Goal: Information Seeking & Learning: Learn about a topic

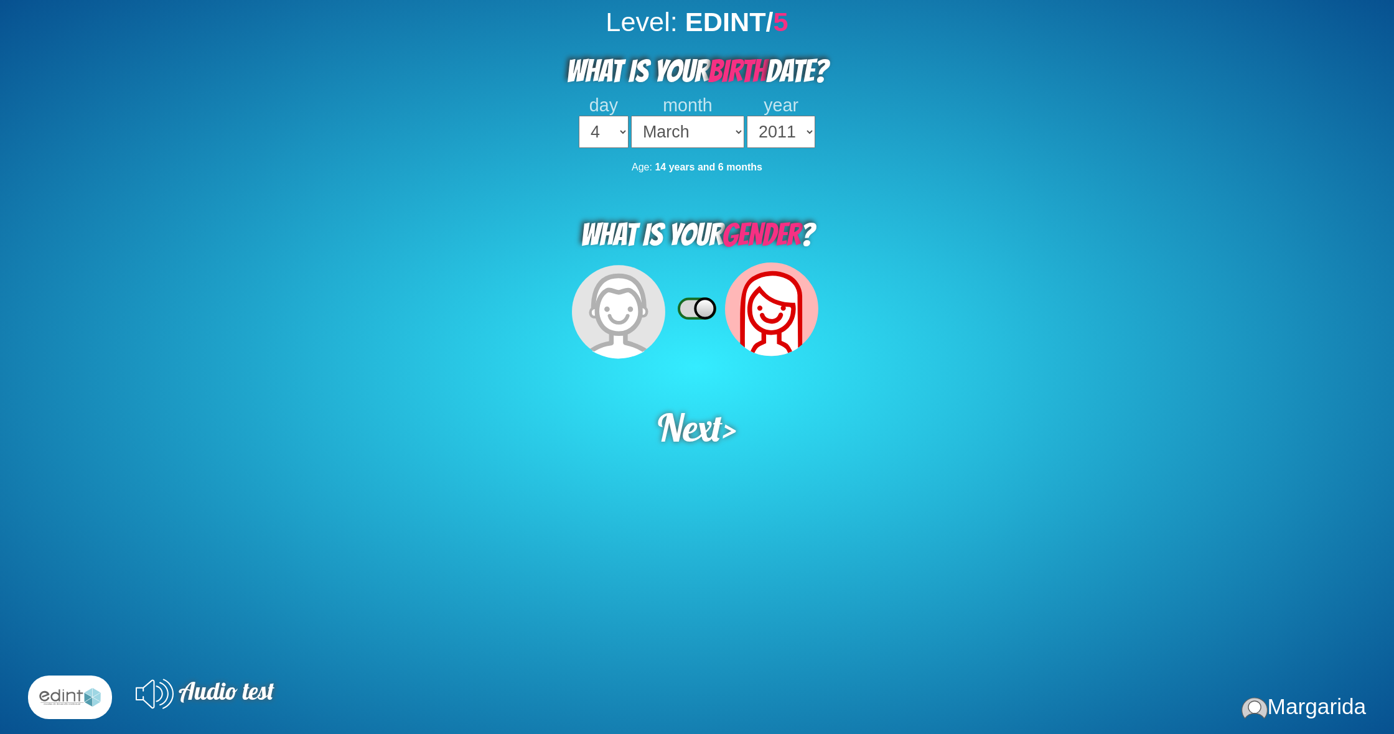
select select "4"
select select "03"
select select "2011"
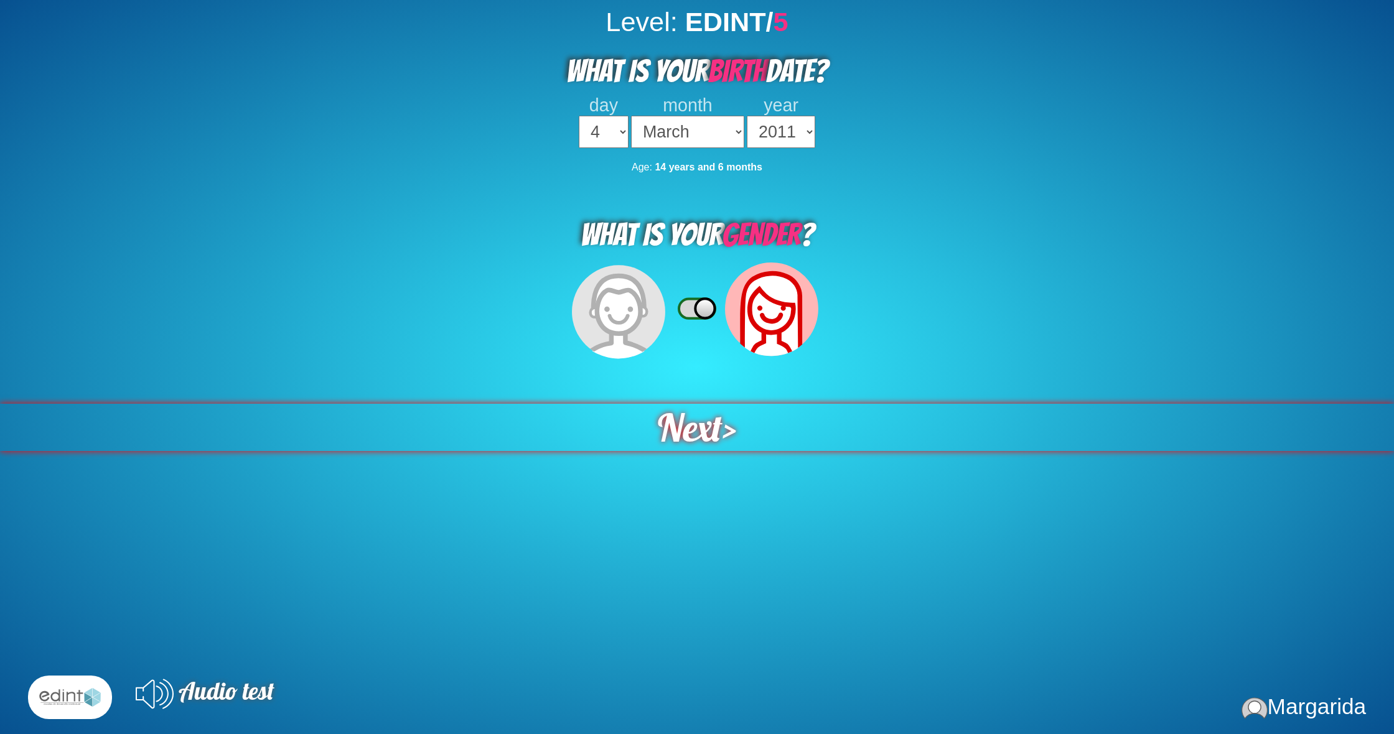
click at [684, 403] on span "Next" at bounding box center [689, 427] width 65 height 48
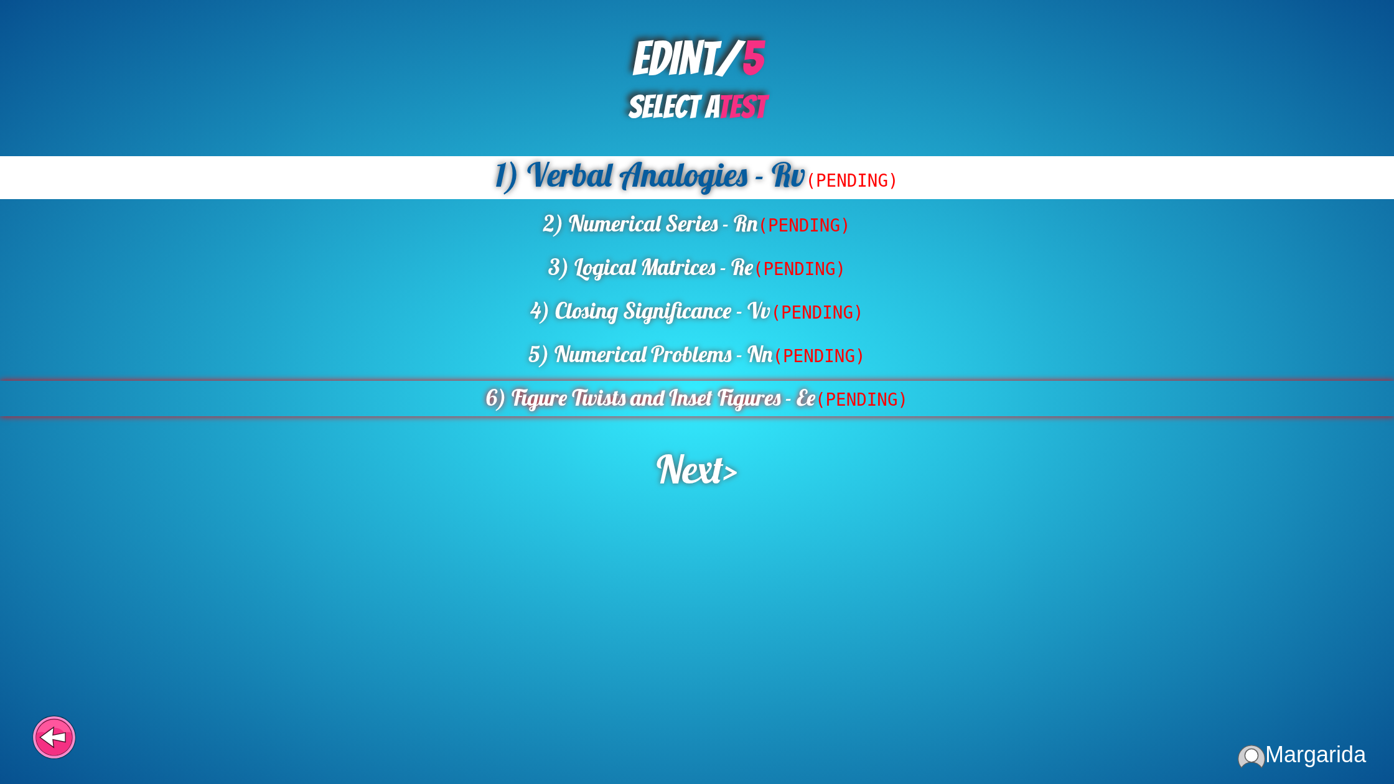
click at [691, 413] on div "6) Figure Twists and Inset Figures - Ee (PENDING)" at bounding box center [697, 398] width 1394 height 35
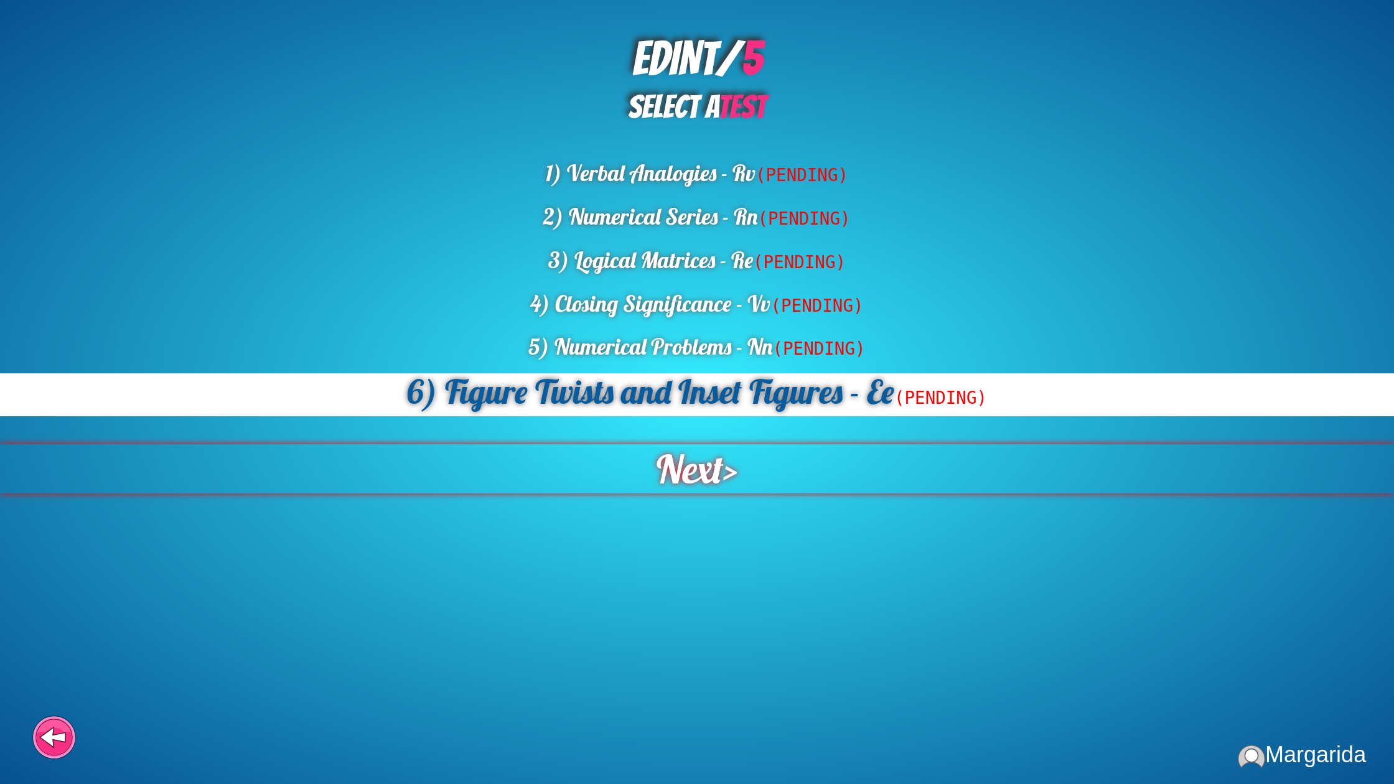
click at [680, 468] on span "Next" at bounding box center [689, 469] width 67 height 50
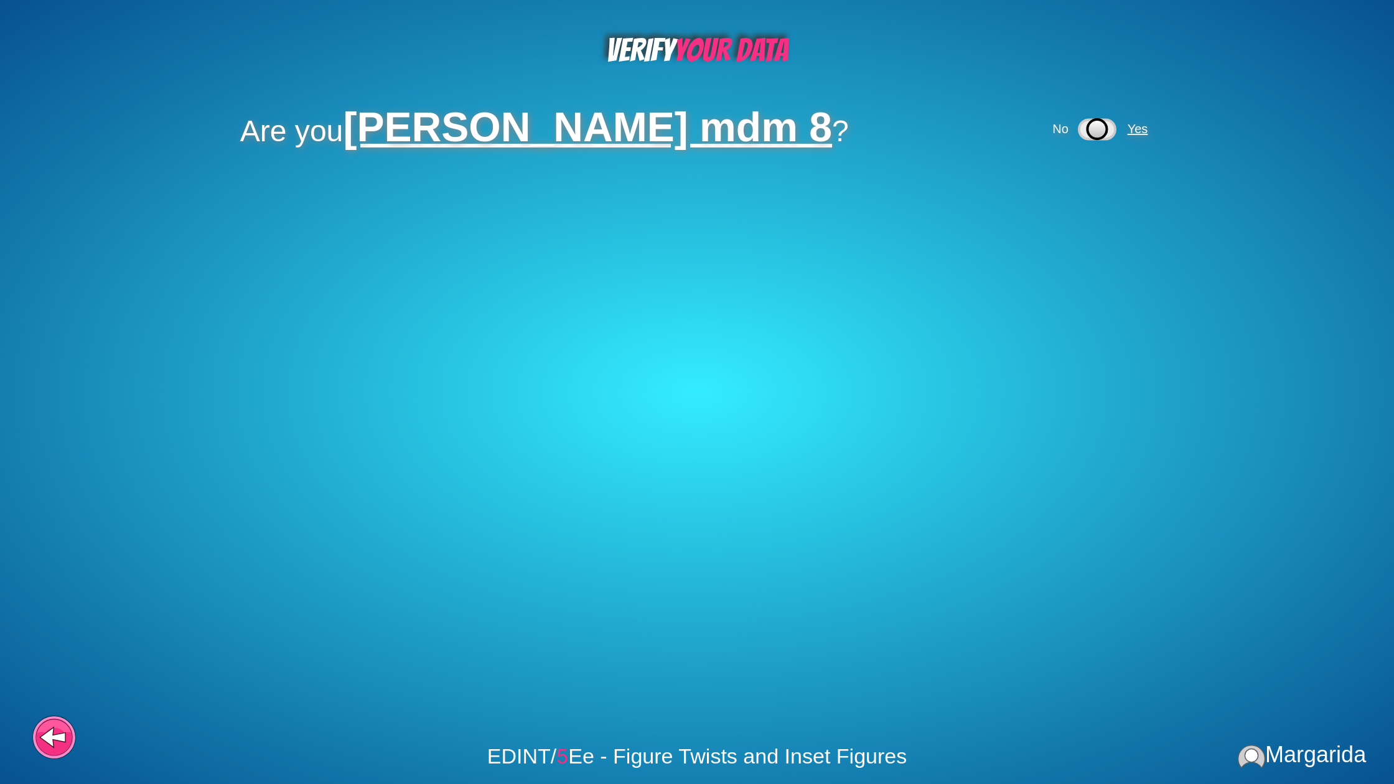
click at [1128, 125] on span "Yes" at bounding box center [1138, 129] width 21 height 14
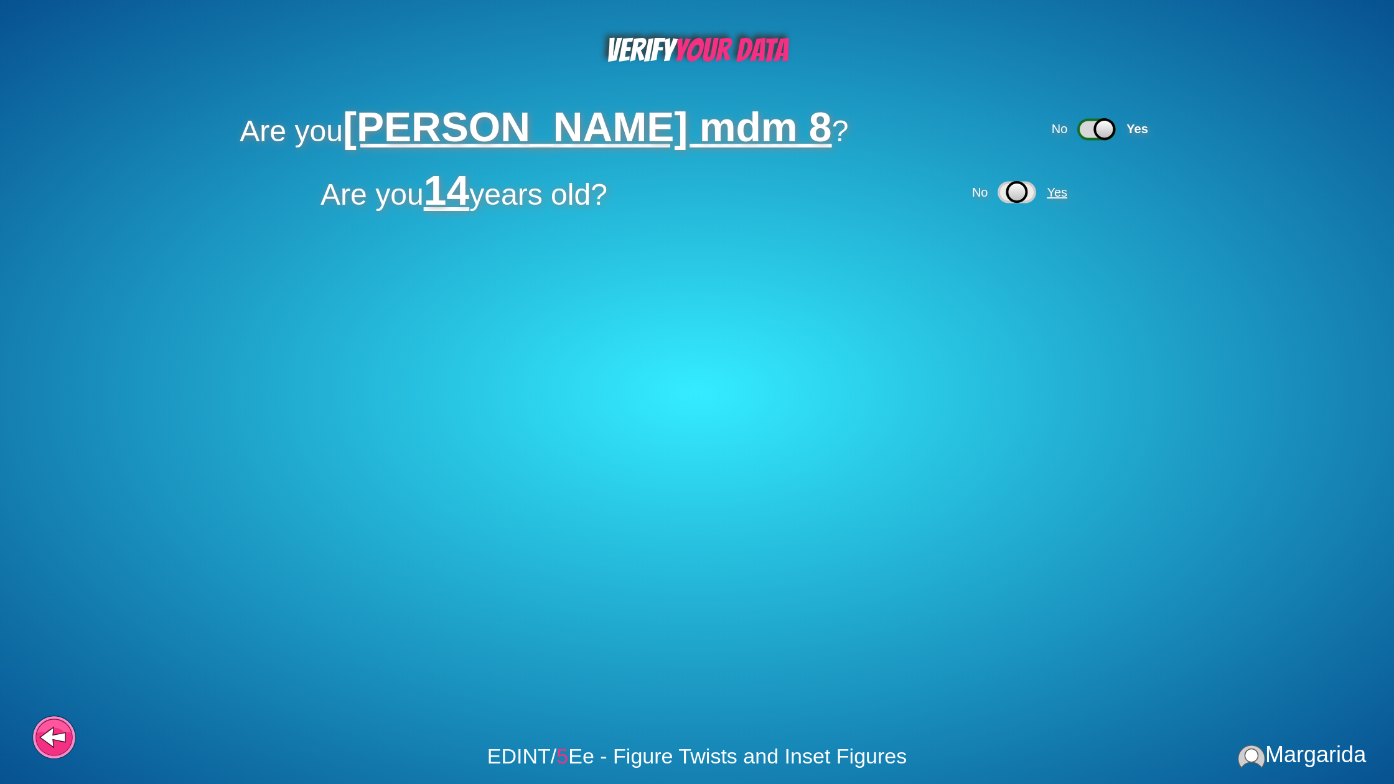
click at [1066, 191] on span "Yes" at bounding box center [1057, 192] width 21 height 14
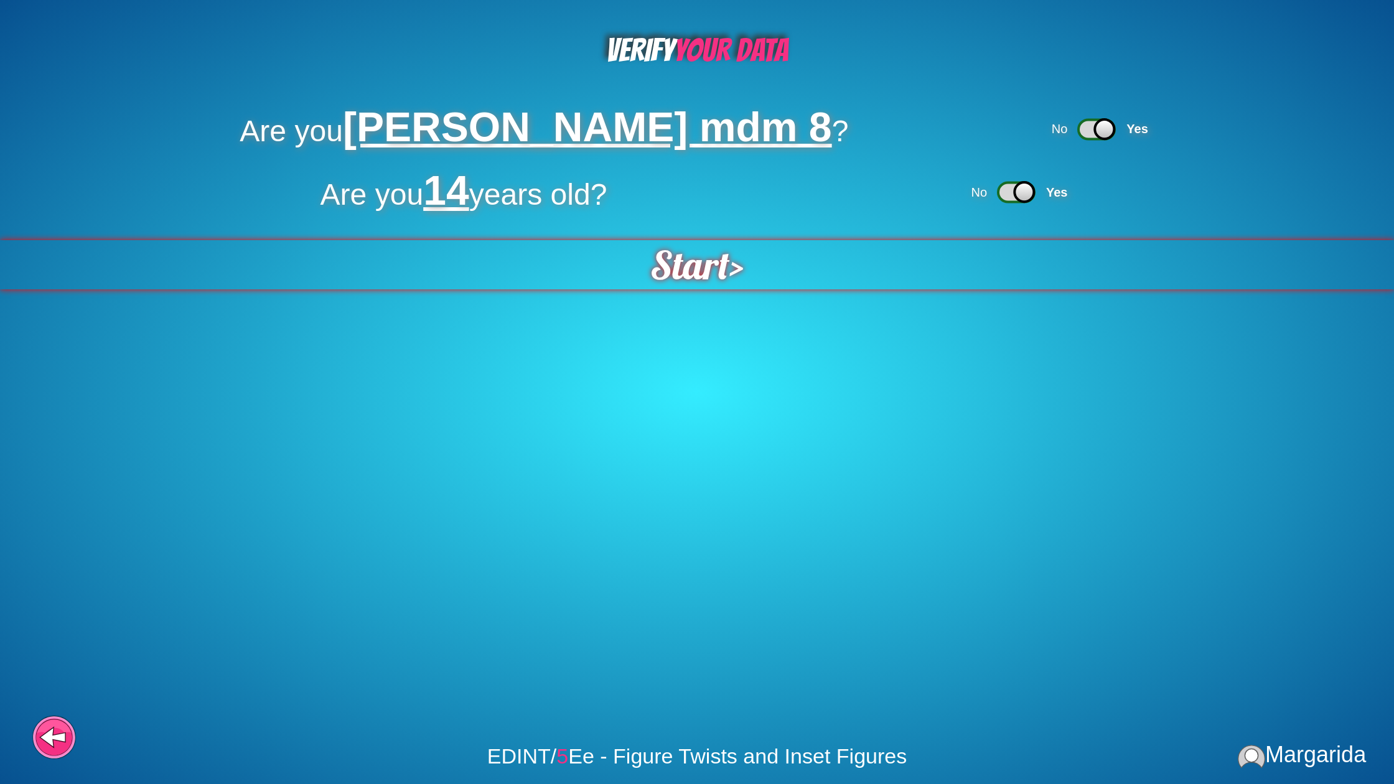
click at [718, 273] on span "Start" at bounding box center [690, 264] width 80 height 49
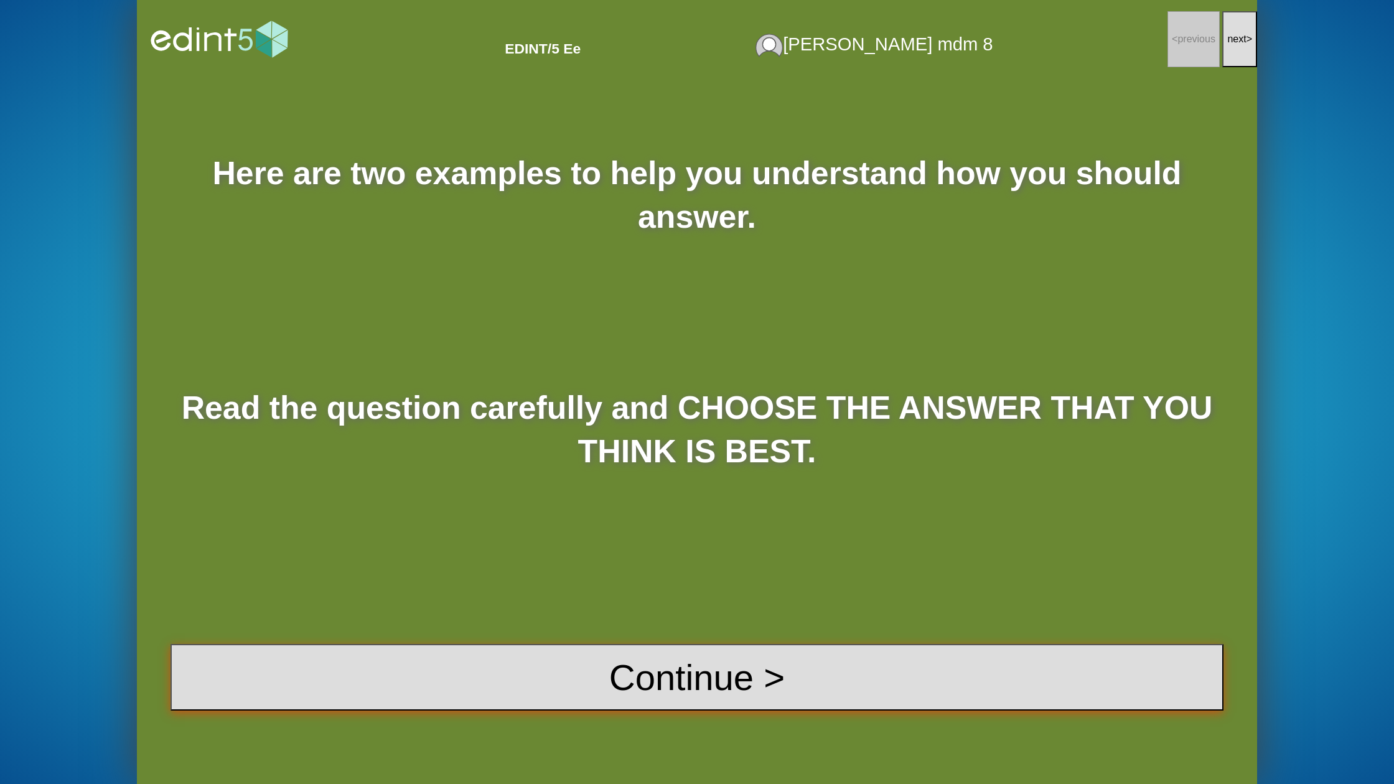
click at [609, 672] on button "Continue >" at bounding box center [697, 677] width 1053 height 67
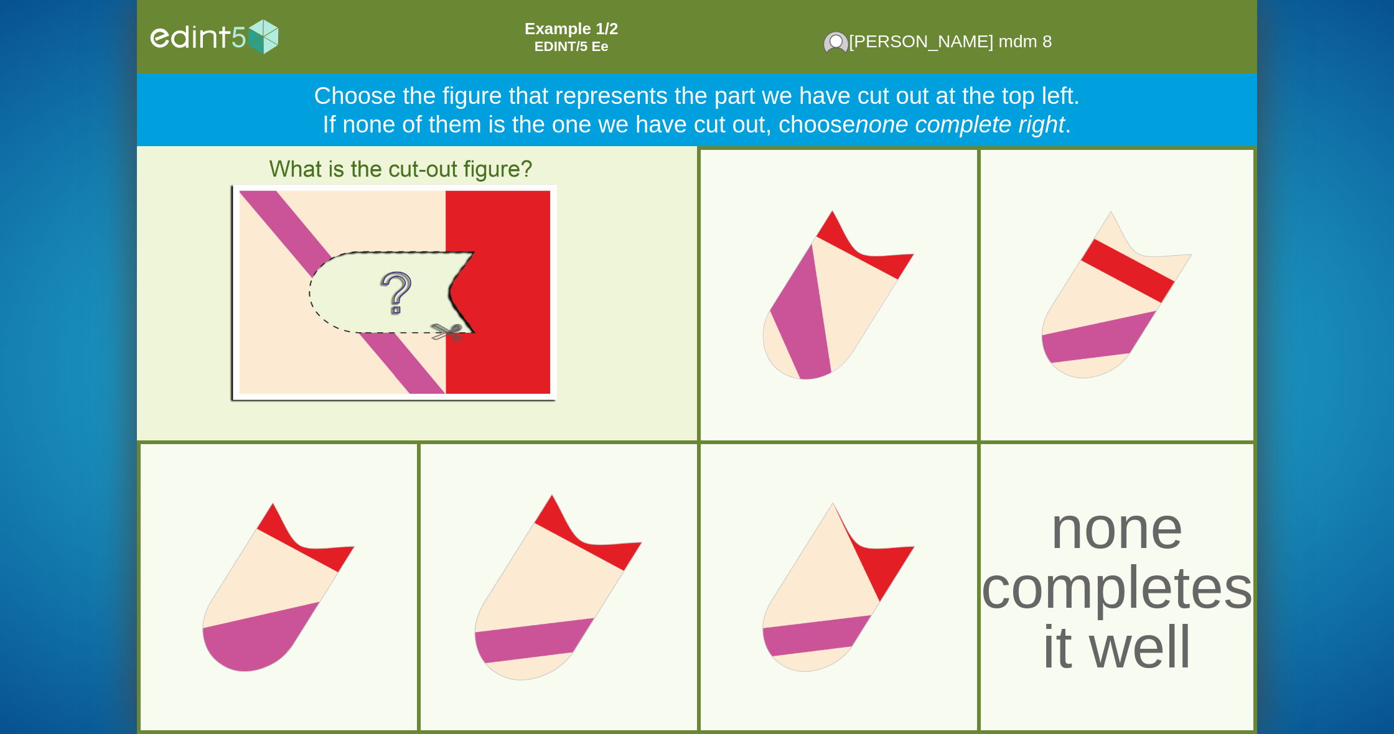
click at [577, 604] on div at bounding box center [559, 588] width 304 height 304
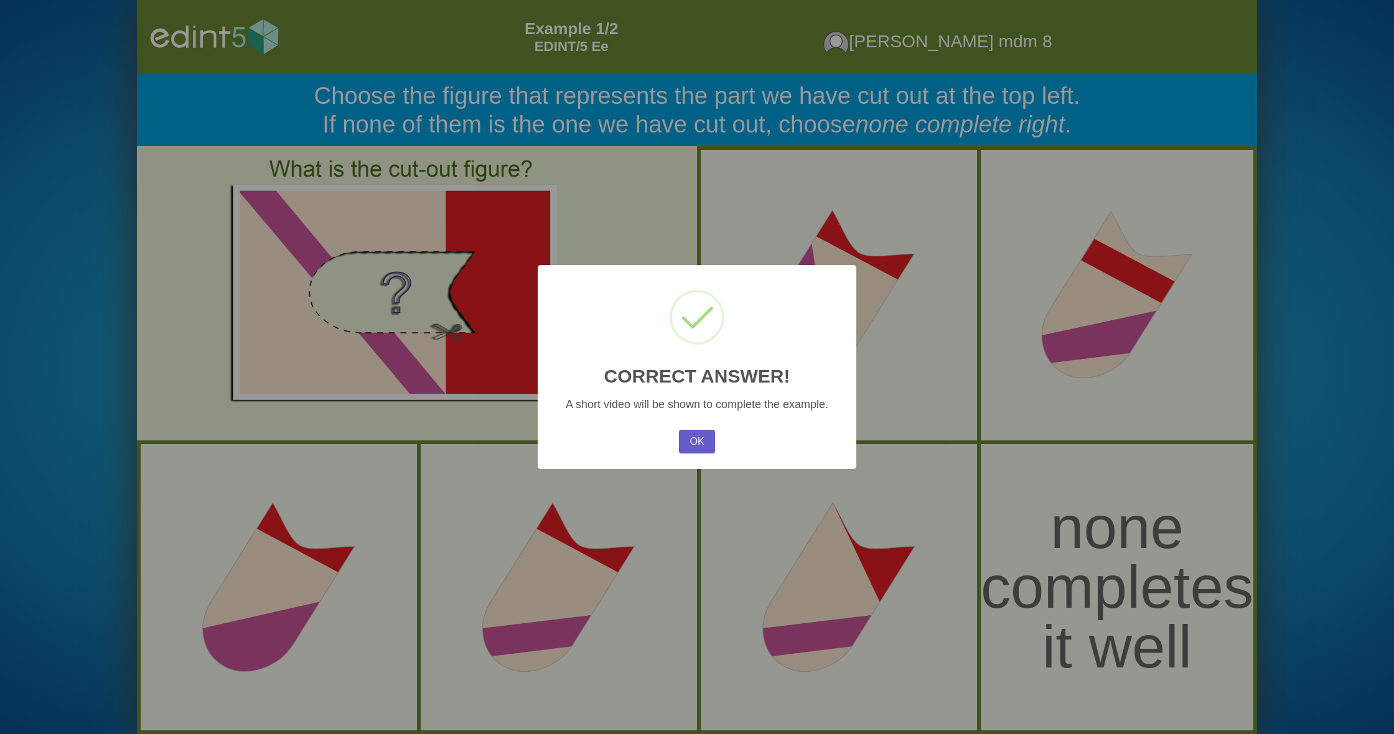
click at [699, 452] on button "OK" at bounding box center [697, 442] width 36 height 24
